Goal: Transaction & Acquisition: Purchase product/service

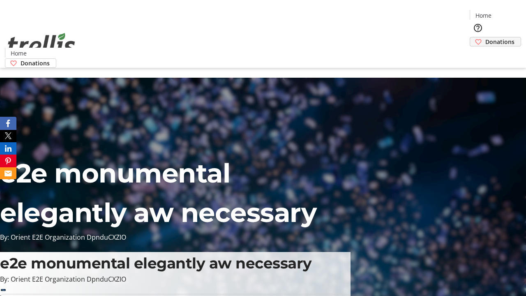
click at [485, 37] on span "Donations" at bounding box center [499, 41] width 29 height 9
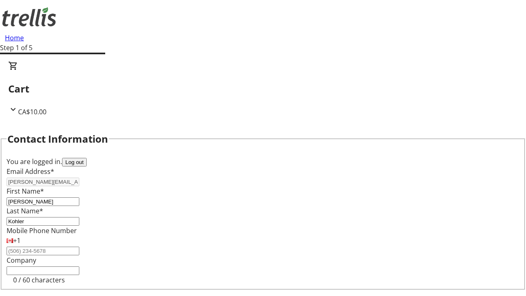
select select "CA"
type input "[STREET_ADDRESS][PERSON_NAME]"
type input "Kelowna"
select select "BC"
type input "Kelowna"
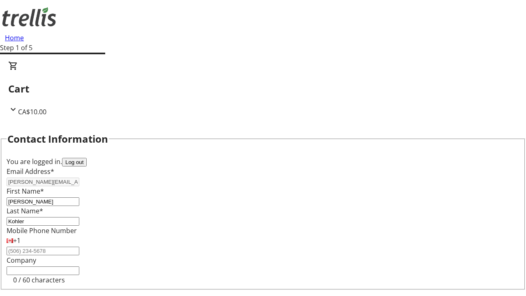
type input "V1Y 0C2"
